Goal: Use online tool/utility: Utilize a website feature to perform a specific function

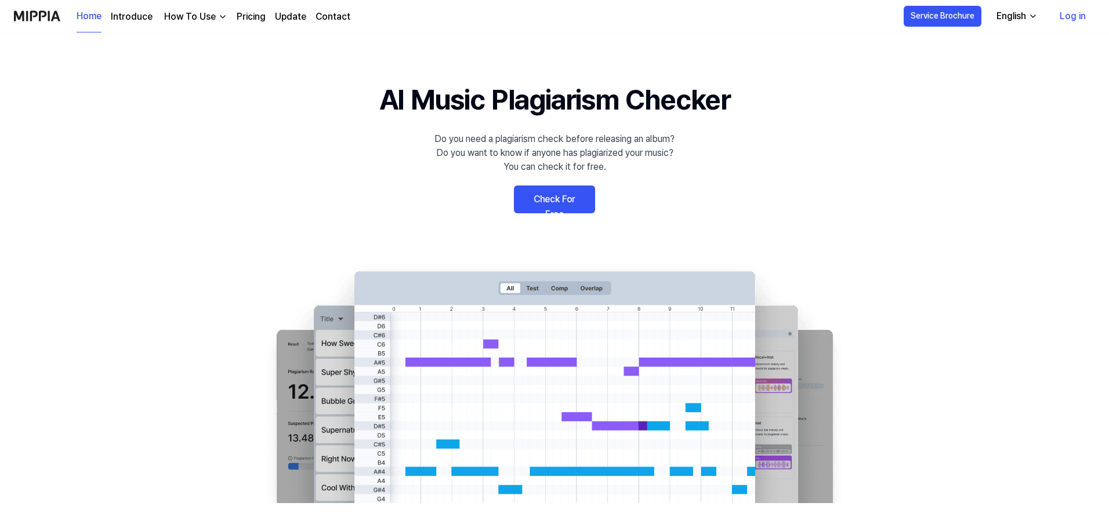
click at [566, 209] on link "Check For Free" at bounding box center [554, 200] width 81 height 28
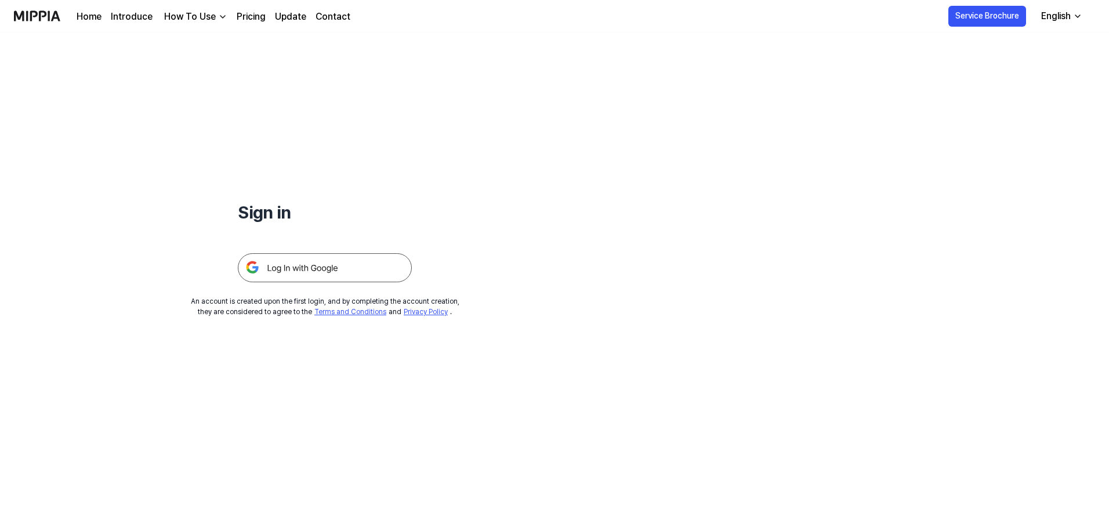
click at [309, 271] on img at bounding box center [325, 267] width 174 height 29
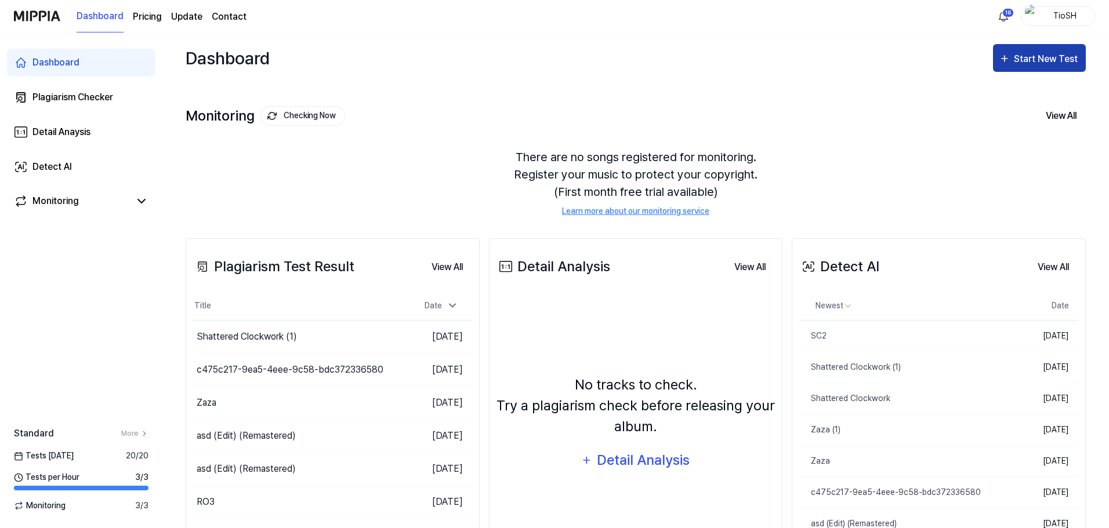
click at [1017, 55] on div "Start New Test" at bounding box center [1047, 59] width 66 height 15
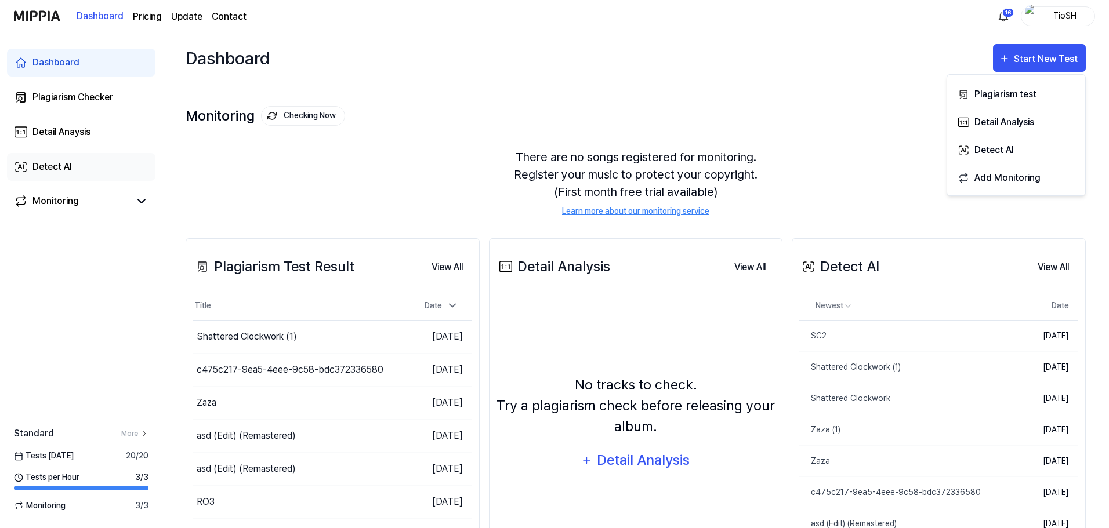
click at [93, 166] on link "Detect AI" at bounding box center [81, 167] width 148 height 28
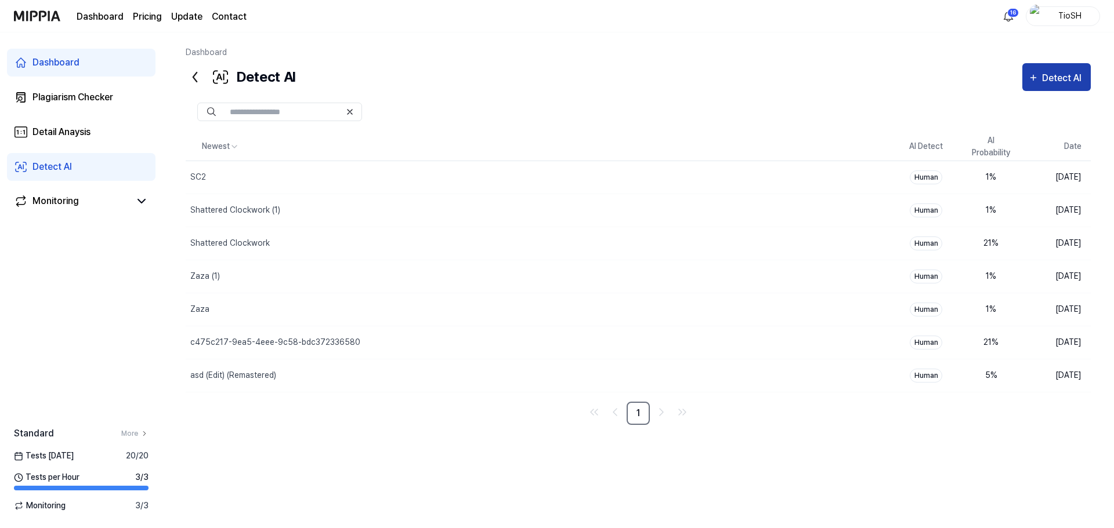
click at [1041, 84] on div "Detect AI" at bounding box center [1056, 78] width 57 height 15
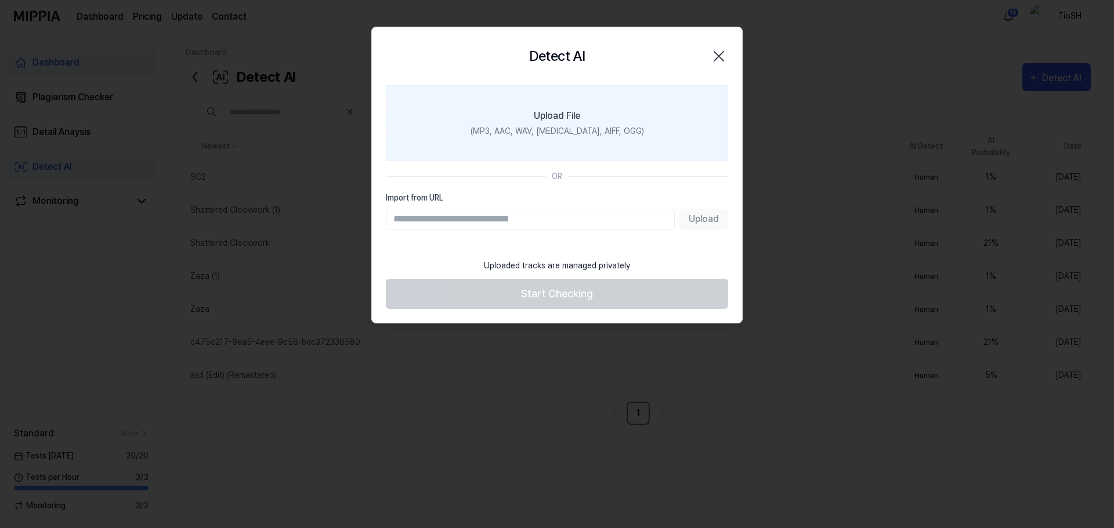
click at [581, 147] on label "Upload File (MP3, AAC, WAV, [MEDICAL_DATA], AIFF, OGG)" at bounding box center [557, 123] width 342 height 76
click at [0, 0] on input "Upload File (MP3, AAC, WAV, [MEDICAL_DATA], AIFF, OGG)" at bounding box center [0, 0] width 0 height 0
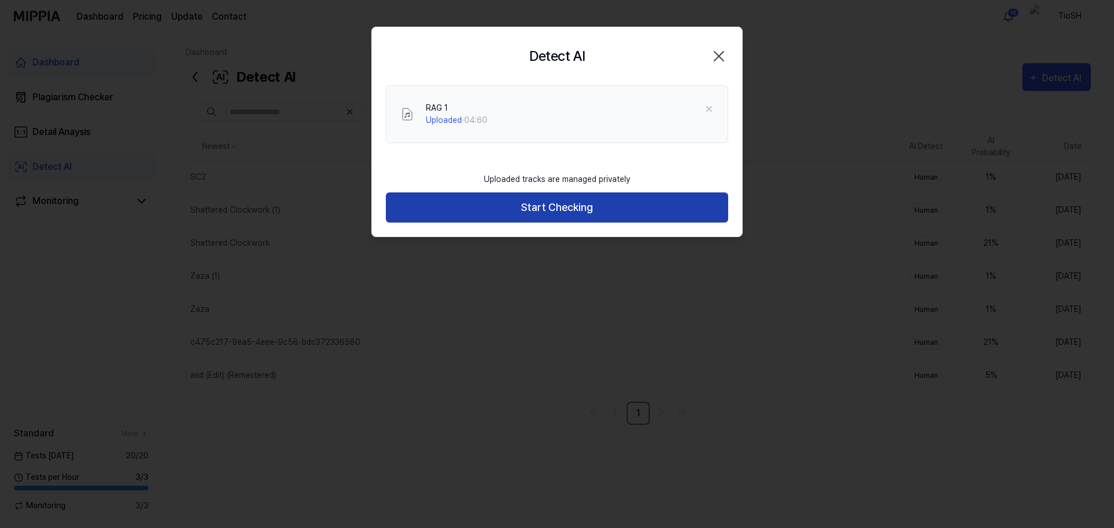
click at [560, 202] on button "Start Checking" at bounding box center [557, 208] width 342 height 31
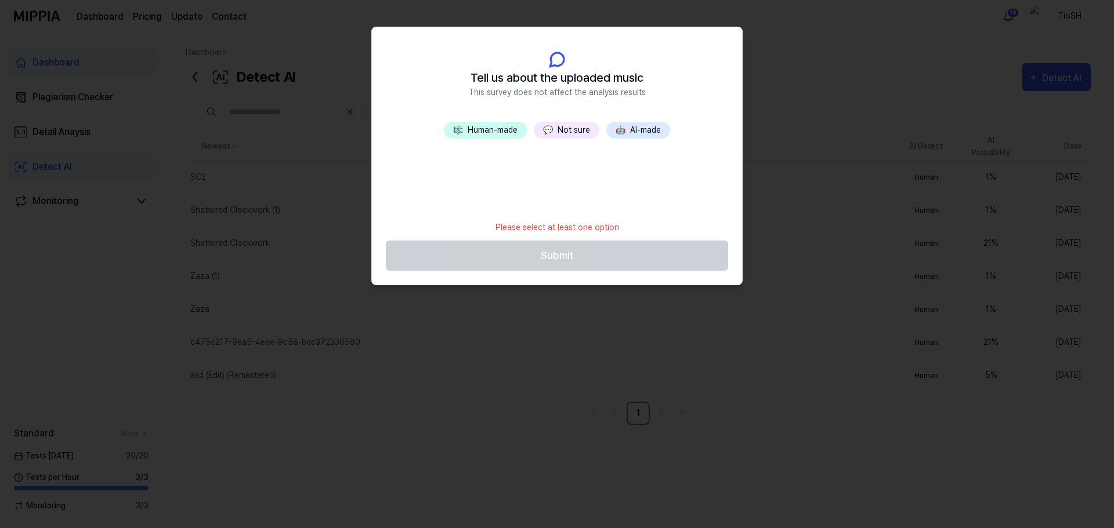
click at [637, 133] on button "🤖 AI-made" at bounding box center [638, 130] width 64 height 17
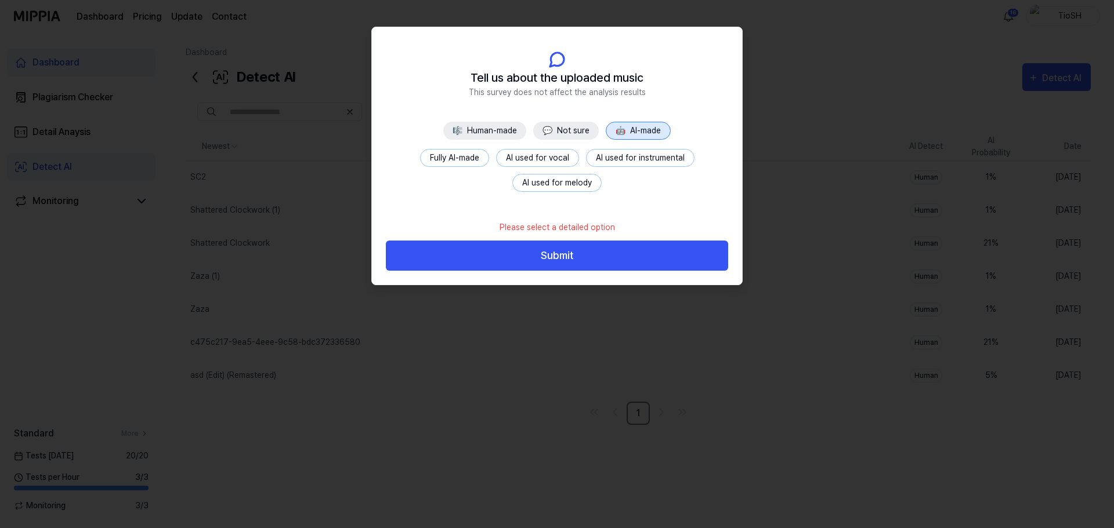
click at [450, 158] on button "Fully AI-made" at bounding box center [454, 158] width 69 height 18
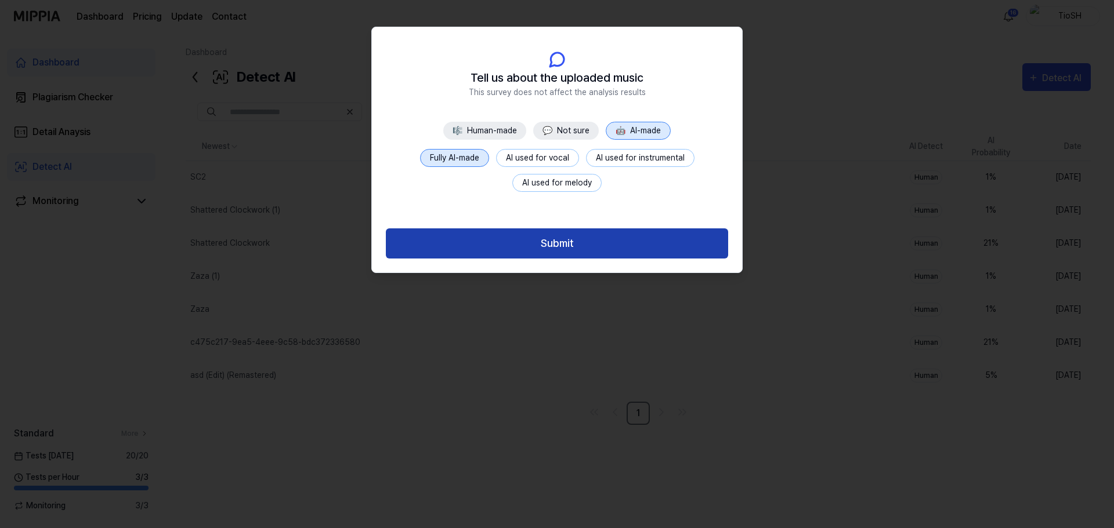
click at [554, 255] on button "Submit" at bounding box center [557, 244] width 342 height 31
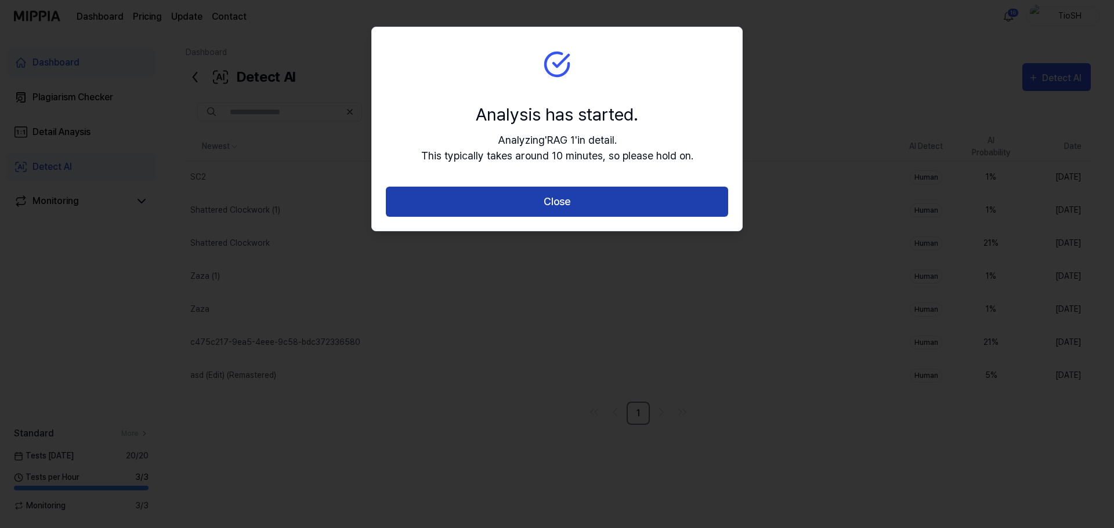
click at [530, 197] on button "Close" at bounding box center [557, 202] width 342 height 31
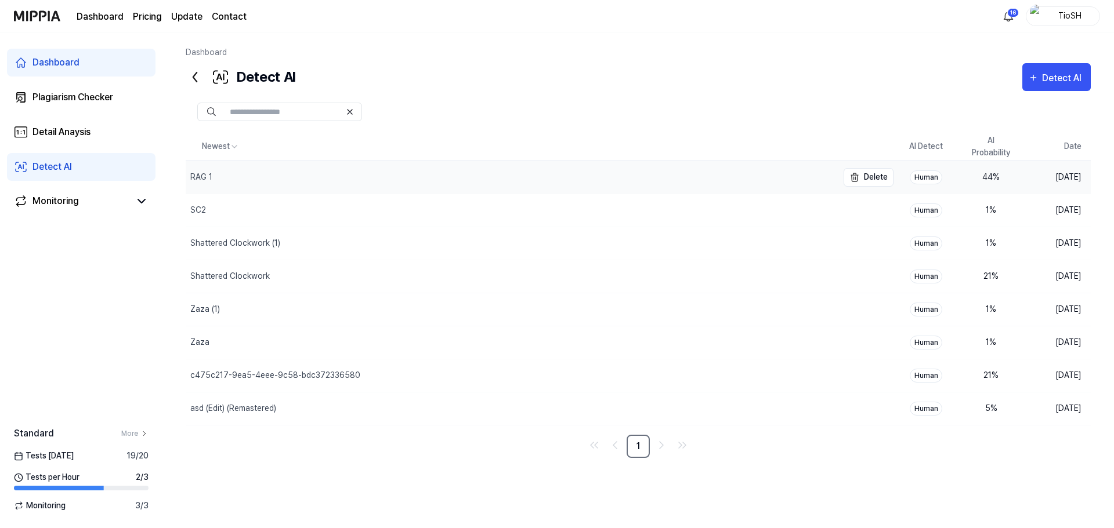
click at [277, 179] on div "RAG 1" at bounding box center [512, 177] width 652 height 32
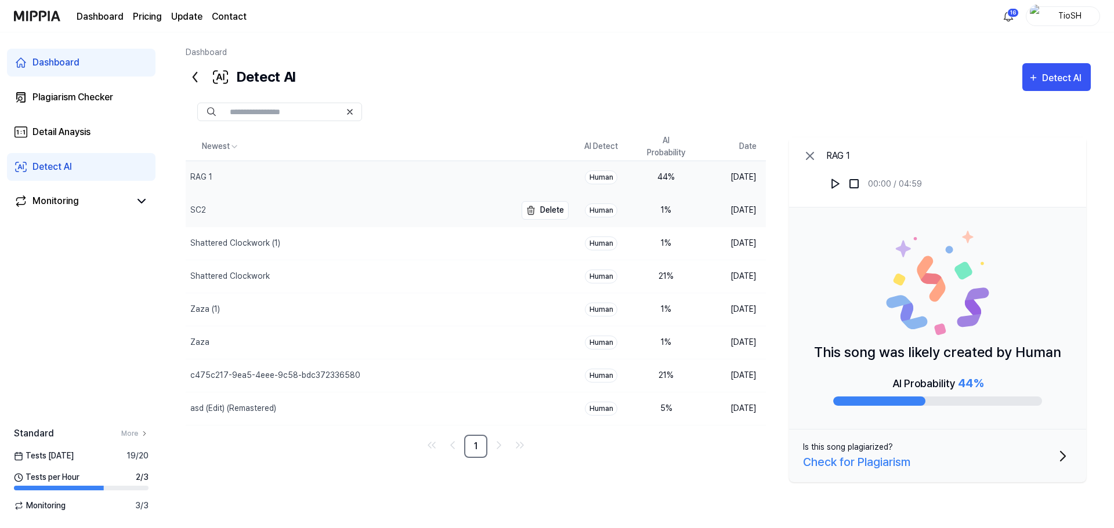
click at [316, 212] on div "SC2" at bounding box center [351, 210] width 330 height 32
click at [838, 183] on img at bounding box center [835, 184] width 12 height 12
click at [1038, 83] on icon "button" at bounding box center [1033, 78] width 10 height 14
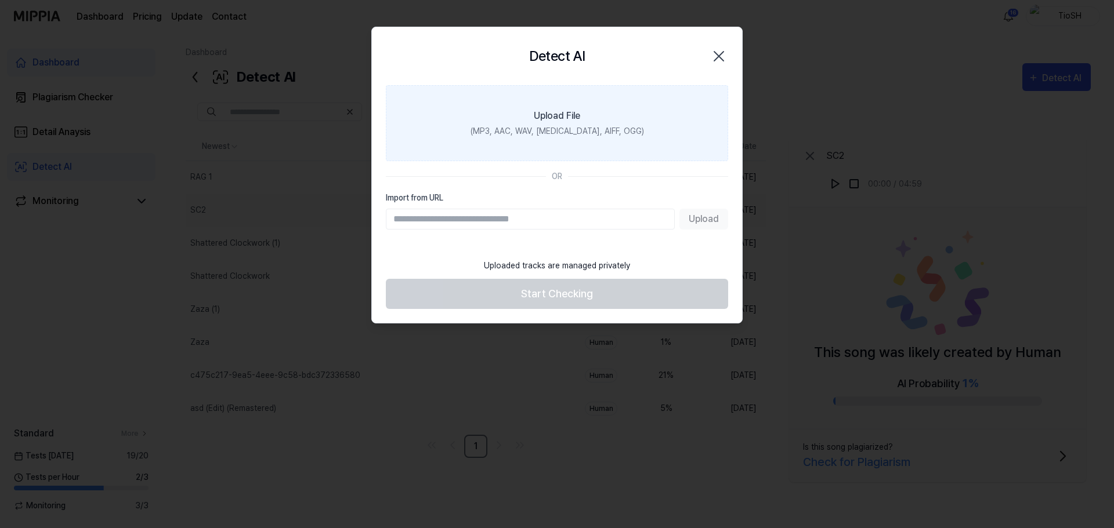
click at [574, 126] on div "(MP3, AAC, WAV, FLAC, AIFF, OGG)" at bounding box center [556, 131] width 173 height 12
click at [0, 0] on input "Upload File (MP3, AAC, WAV, FLAC, AIFF, OGG)" at bounding box center [0, 0] width 0 height 0
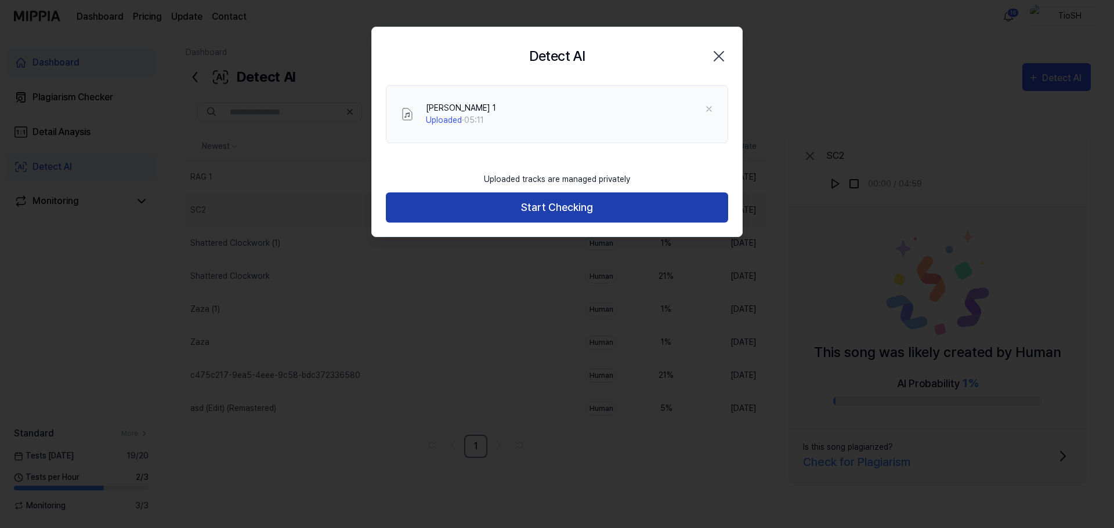
click at [628, 215] on button "Start Checking" at bounding box center [557, 208] width 342 height 31
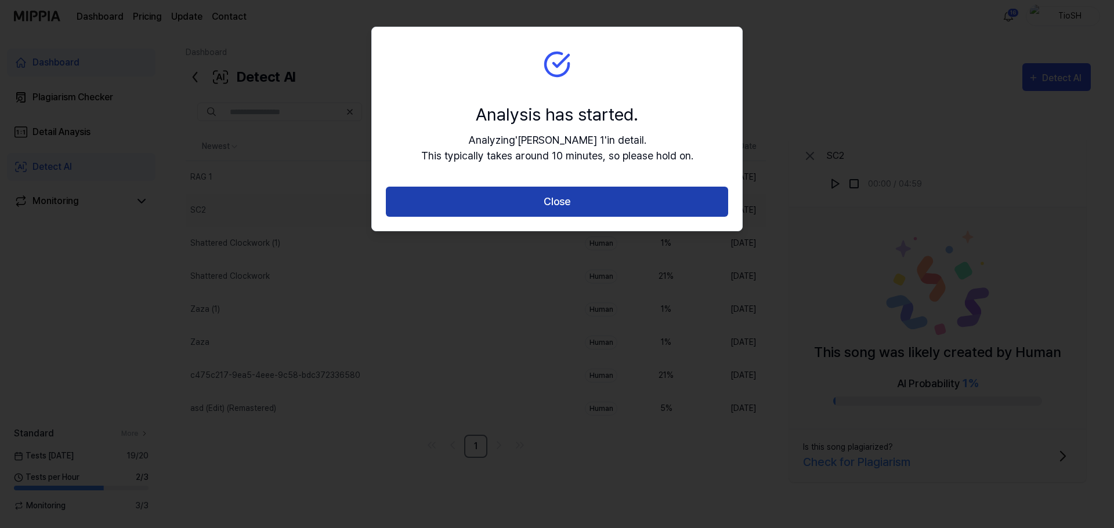
click at [589, 197] on button "Close" at bounding box center [557, 202] width 342 height 31
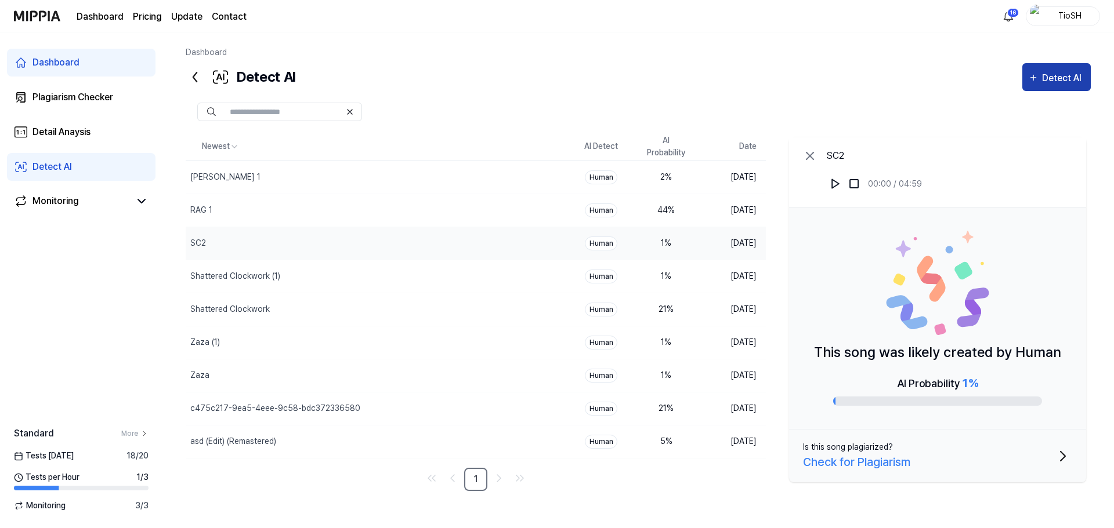
click at [1059, 80] on div "Detect AI" at bounding box center [1063, 78] width 43 height 15
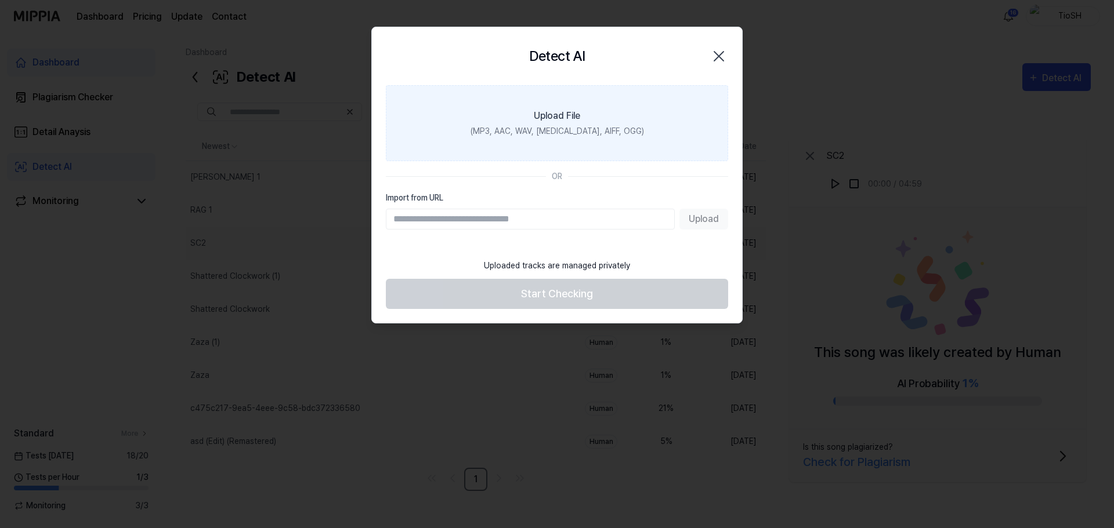
drag, startPoint x: 1059, startPoint y: 80, endPoint x: 550, endPoint y: 143, distance: 512.0
click at [550, 143] on label "Upload File (MP3, AAC, WAV, FLAC, AIFF, OGG)" at bounding box center [557, 123] width 342 height 76
click at [0, 0] on input "Upload File (MP3, AAC, WAV, FLAC, AIFF, OGG)" at bounding box center [0, 0] width 0 height 0
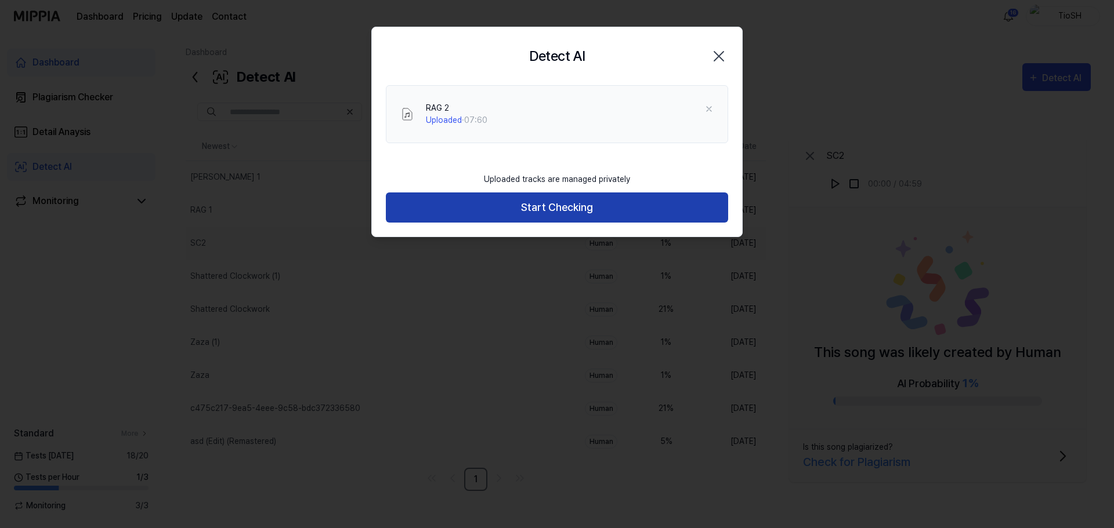
click at [575, 206] on button "Start Checking" at bounding box center [557, 208] width 342 height 31
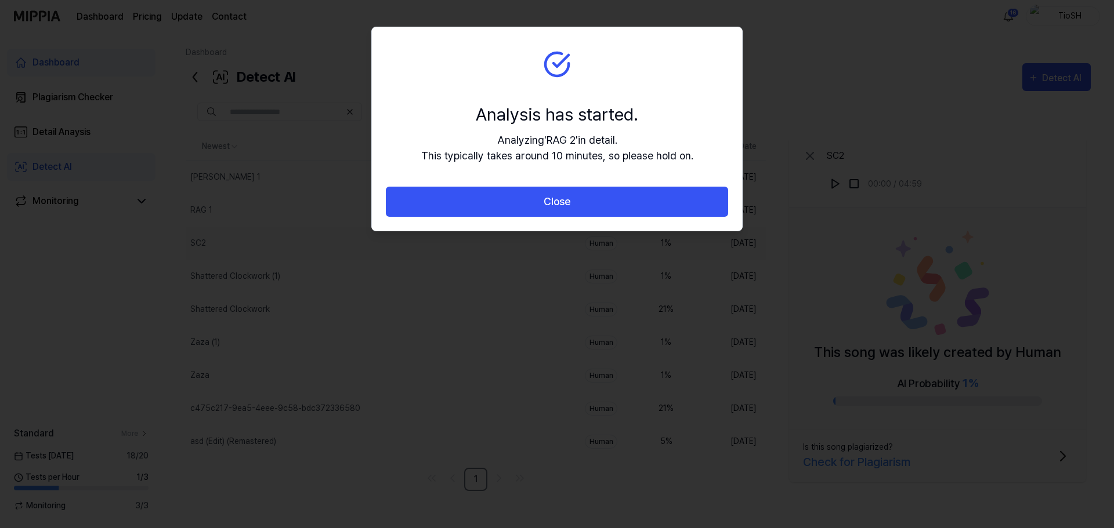
click at [575, 206] on button "Close" at bounding box center [557, 202] width 342 height 31
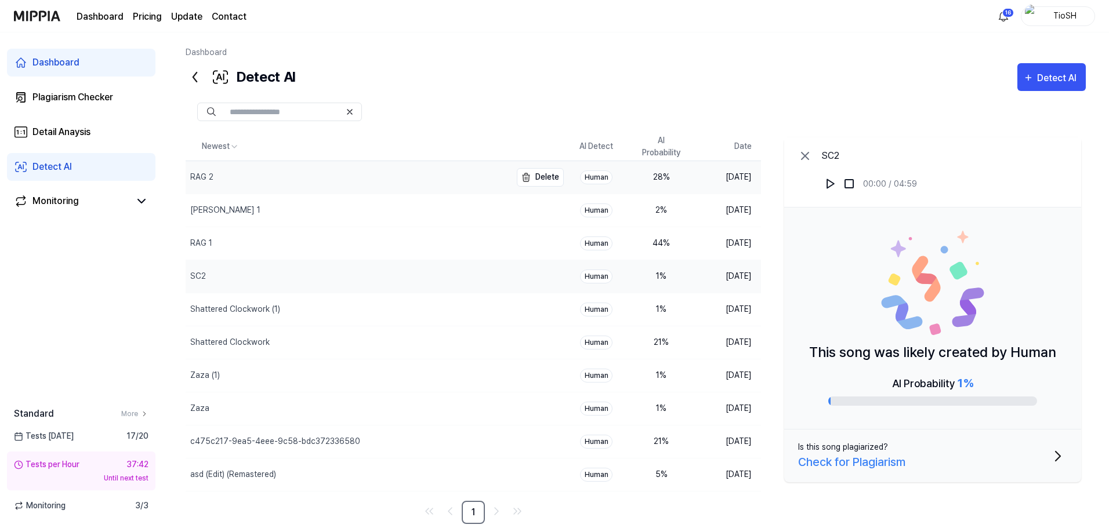
click at [488, 179] on div "RAG 2" at bounding box center [348, 177] width 325 height 32
click at [466, 111] on div at bounding box center [636, 112] width 900 height 19
click at [420, 202] on div "NEIL 1" at bounding box center [348, 210] width 325 height 32
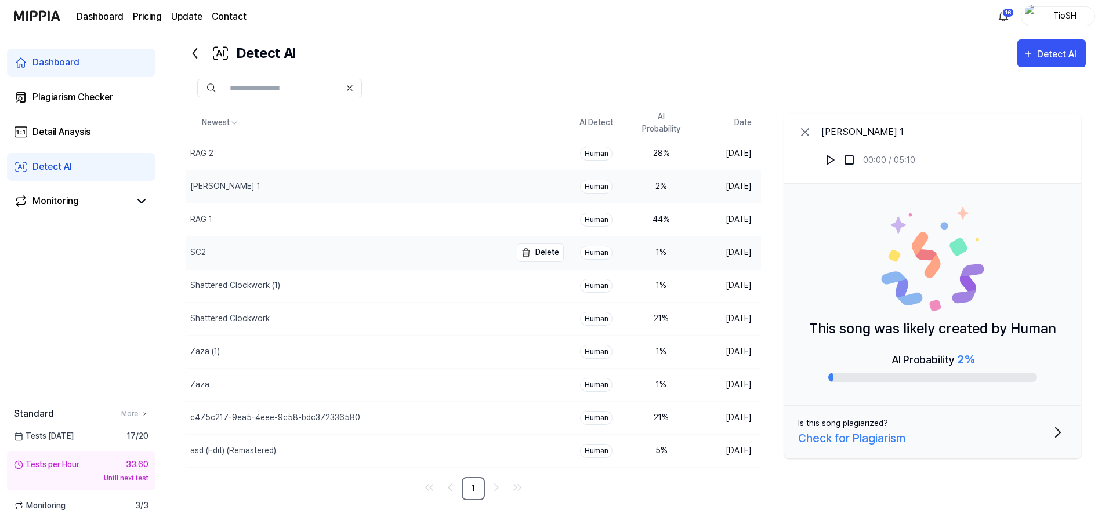
click at [478, 253] on div "SC2" at bounding box center [348, 253] width 325 height 32
click at [838, 164] on button at bounding box center [830, 160] width 19 height 19
click at [832, 166] on button at bounding box center [830, 160] width 19 height 19
